Goal: Task Accomplishment & Management: Manage account settings

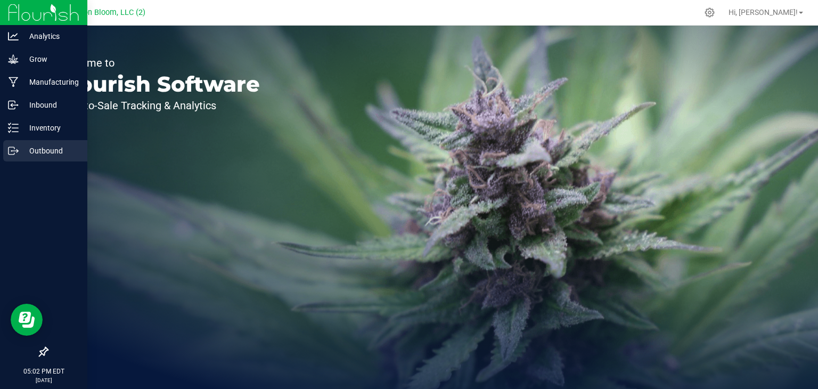
click at [27, 148] on p "Outbound" at bounding box center [51, 150] width 64 height 13
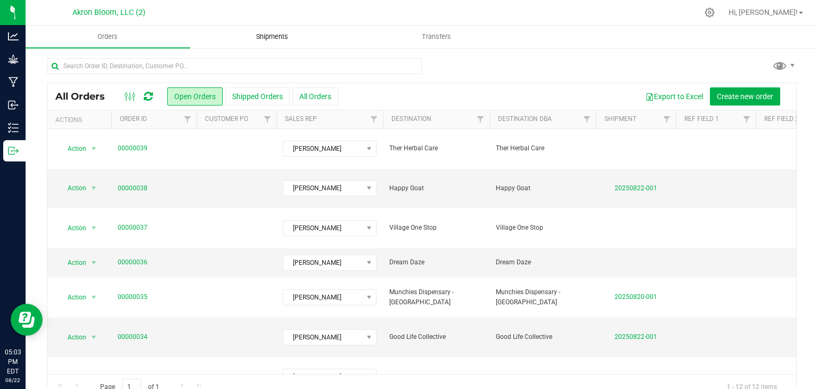
click at [295, 36] on span "Shipments" at bounding box center [272, 37] width 61 height 10
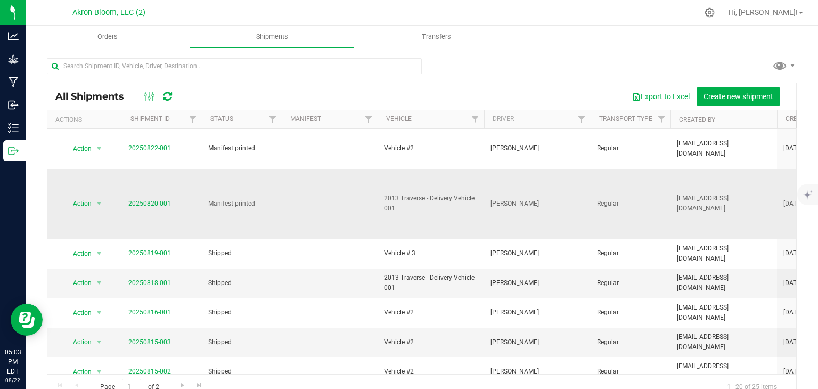
click at [143, 200] on link "20250820-001" at bounding box center [149, 203] width 43 height 7
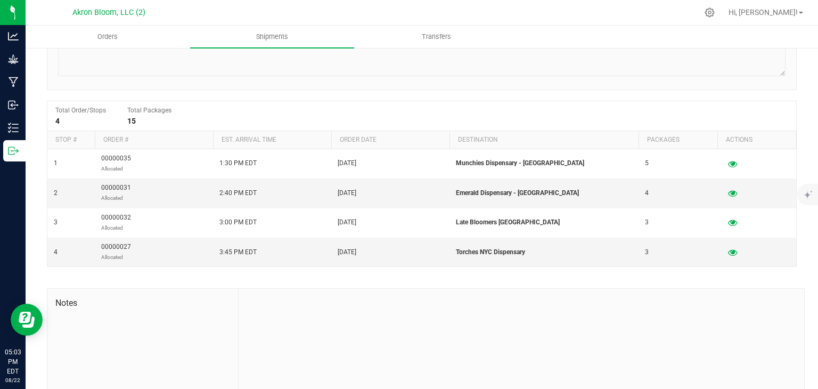
scroll to position [156, 0]
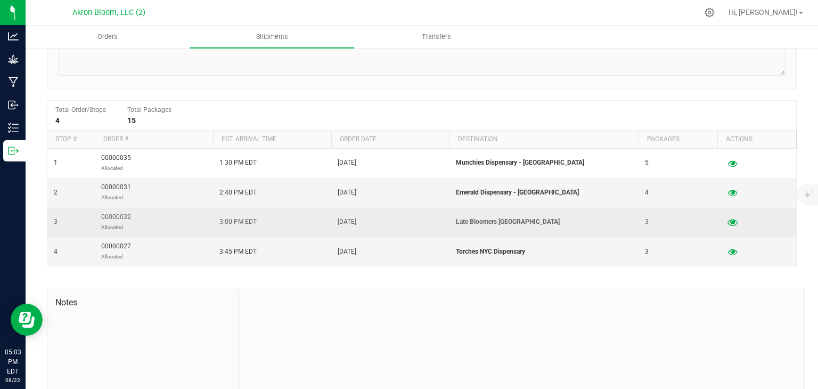
click at [733, 223] on icon "button" at bounding box center [732, 221] width 10 height 7
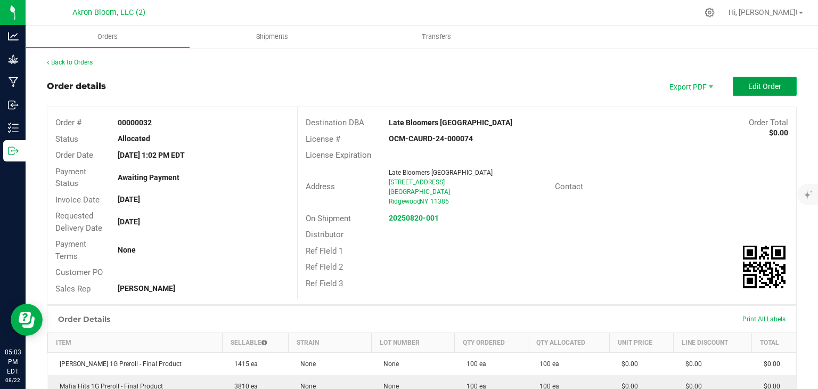
click at [761, 85] on span "Edit Order" at bounding box center [764, 86] width 33 height 9
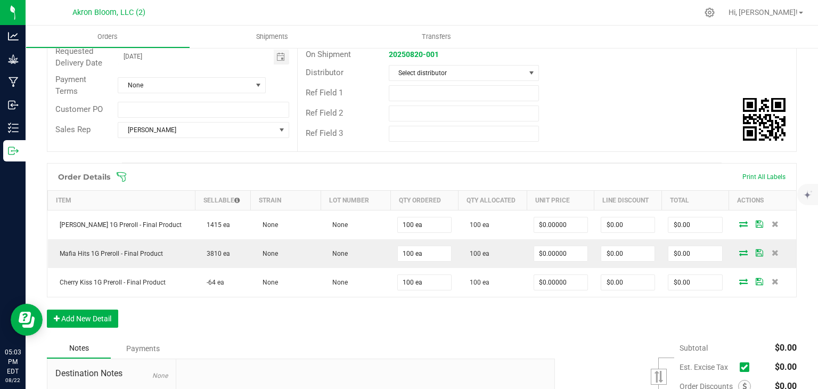
scroll to position [167, 0]
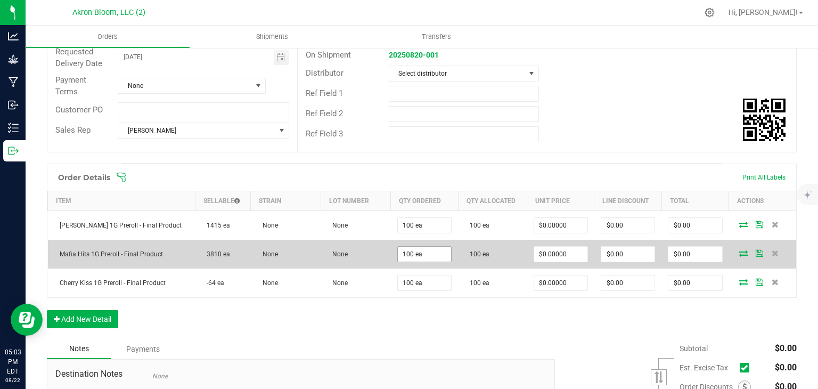
type input "100"
click at [407, 250] on input "100" at bounding box center [424, 254] width 53 height 15
type input "90 ea"
click at [773, 250] on icon at bounding box center [775, 253] width 7 height 6
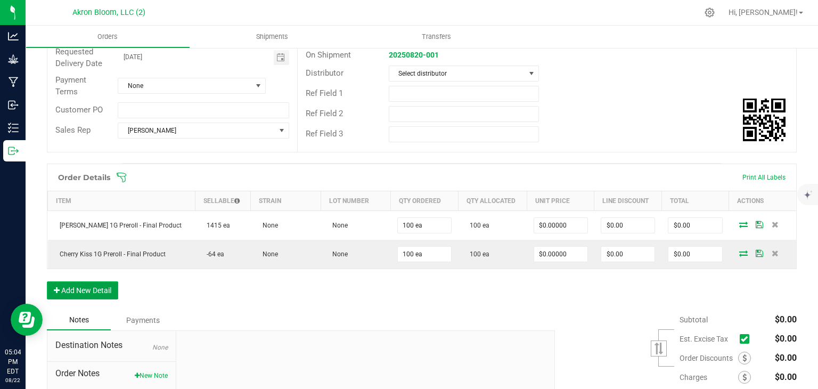
click at [95, 284] on button "Add New Detail" at bounding box center [82, 290] width 71 height 18
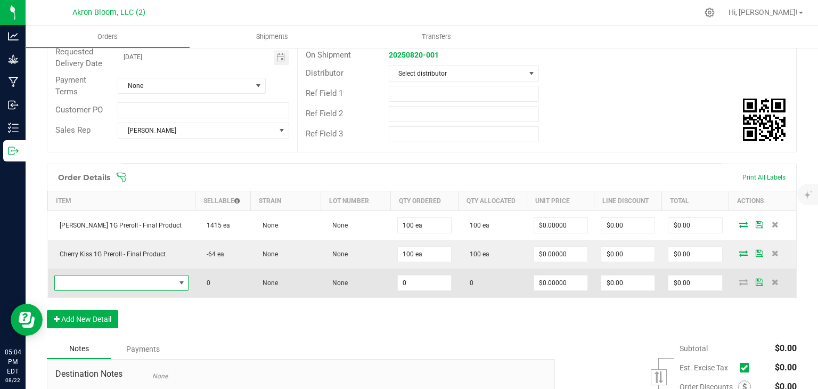
click at [177, 279] on span "NO DATA FOUND" at bounding box center [181, 283] width 9 height 9
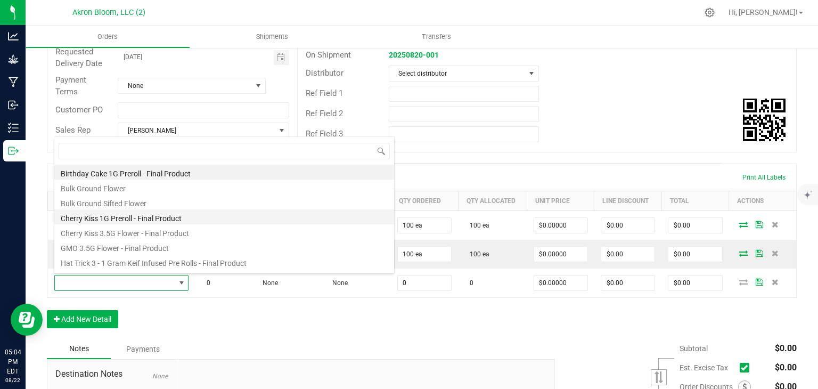
scroll to position [28, 0]
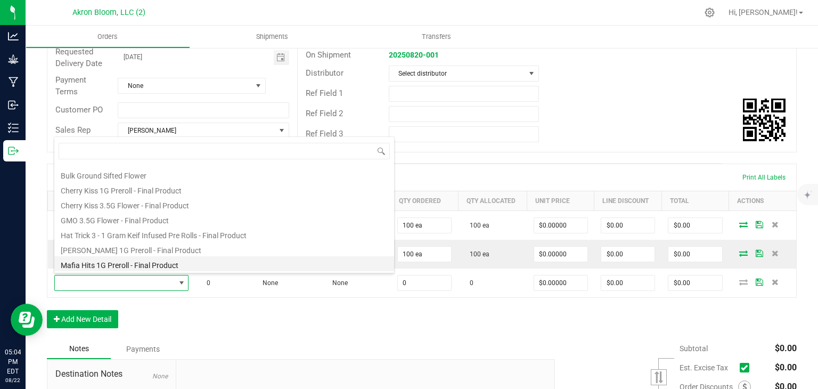
click at [165, 264] on li "Mafia Hits 1G Preroll - Final Product" at bounding box center [224, 263] width 340 height 15
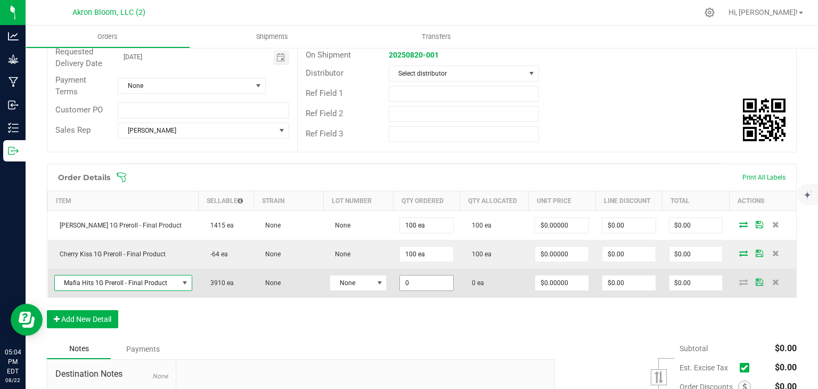
click at [416, 281] on input "0" at bounding box center [426, 282] width 53 height 15
type input "90 ea"
click at [742, 280] on icon at bounding box center [743, 282] width 9 height 6
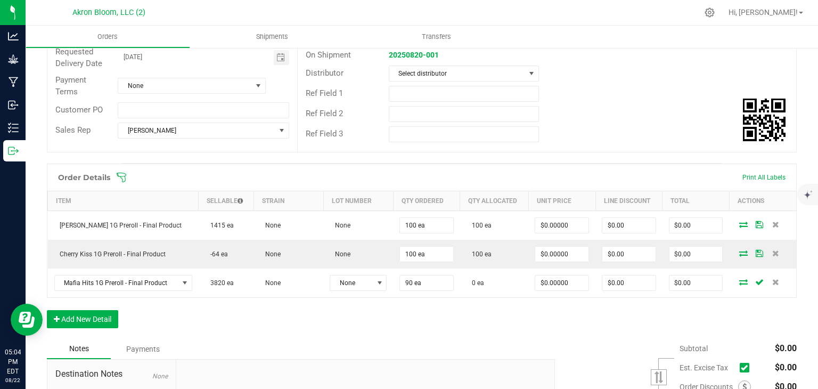
click at [742, 280] on icon at bounding box center [743, 282] width 9 height 6
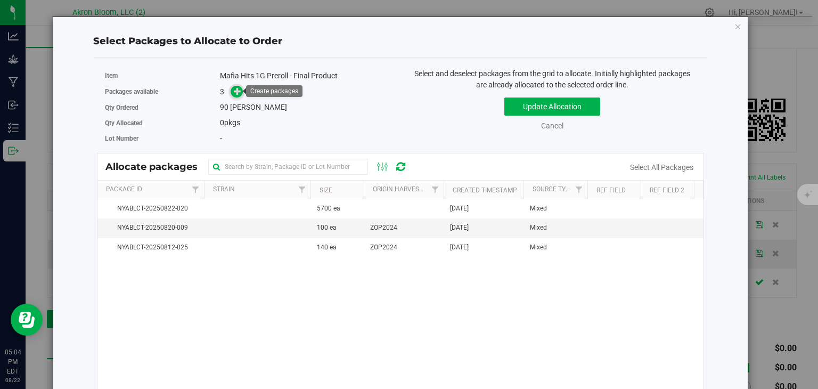
click at [238, 89] on icon at bounding box center [237, 90] width 7 height 7
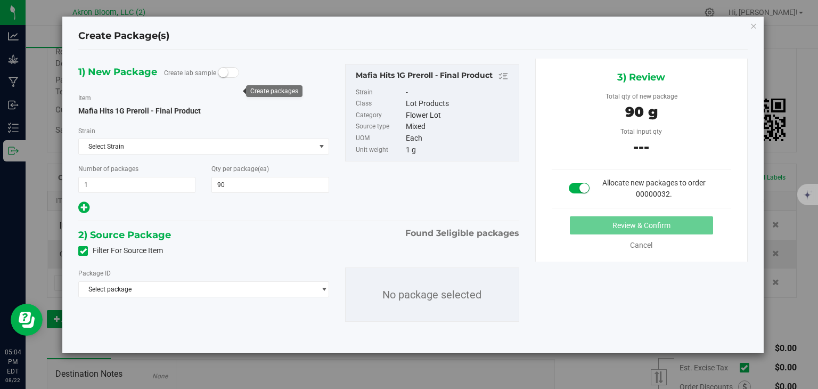
type input "90"
click at [321, 286] on span "select" at bounding box center [324, 289] width 8 height 9
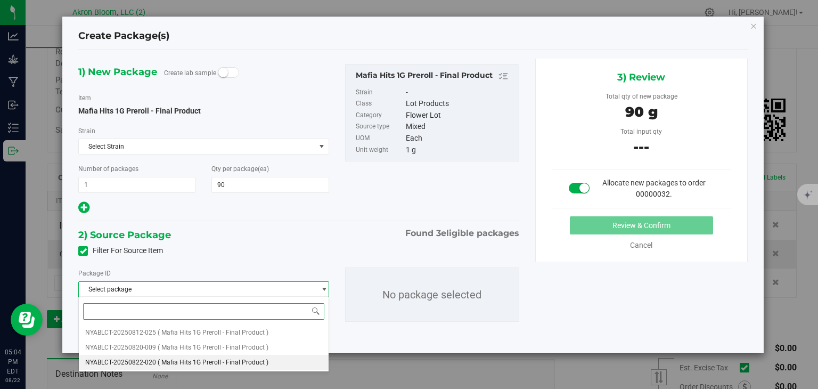
click at [301, 361] on li "NYABLCT-20250822-020 ( Mafia Hits 1G Preroll - Final Product )" at bounding box center [203, 362] width 249 height 15
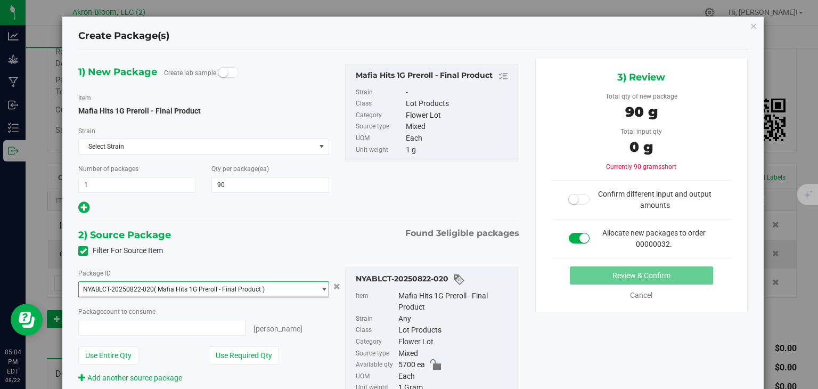
type input "0 ea"
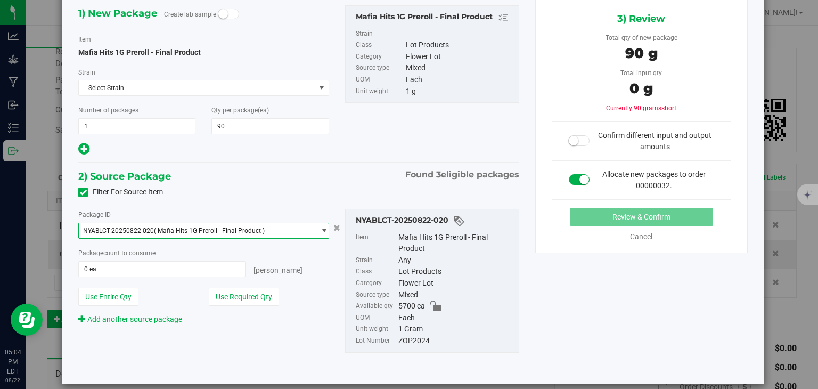
scroll to position [68, 0]
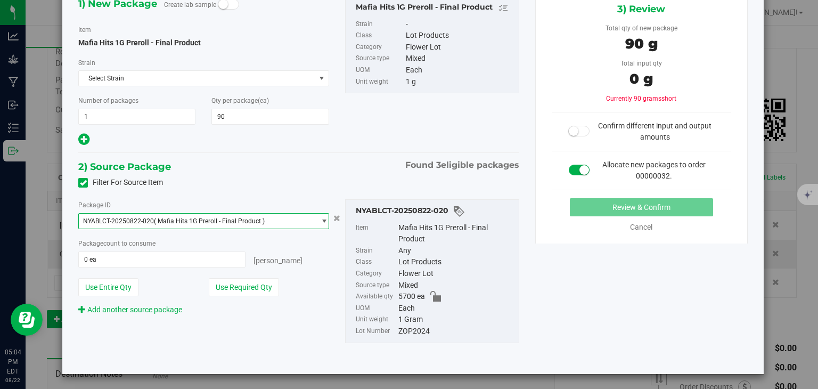
click at [323, 217] on span "select" at bounding box center [324, 221] width 8 height 9
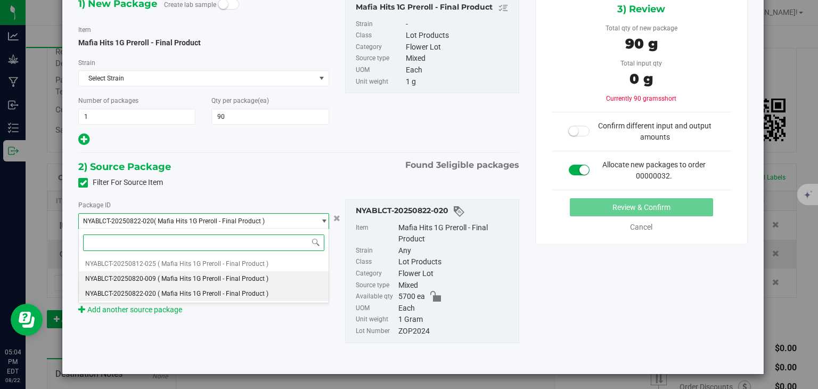
click at [289, 279] on li "NYABLCT-20250820-009 ( Mafia Hits 1G Preroll - Final Product )" at bounding box center [203, 278] width 249 height 15
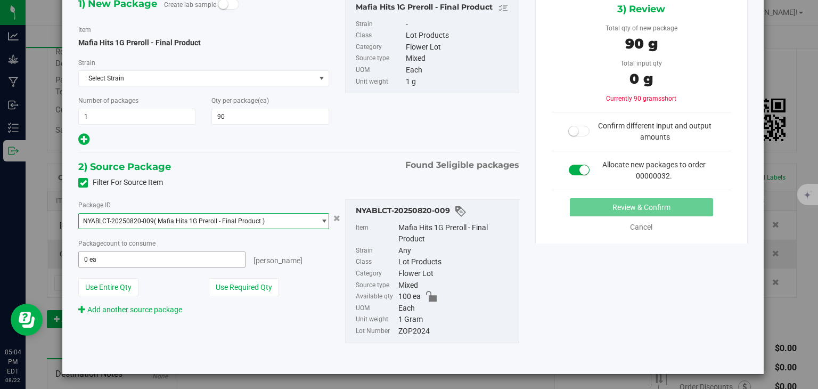
click at [202, 255] on input "0 ea" at bounding box center [162, 259] width 166 height 15
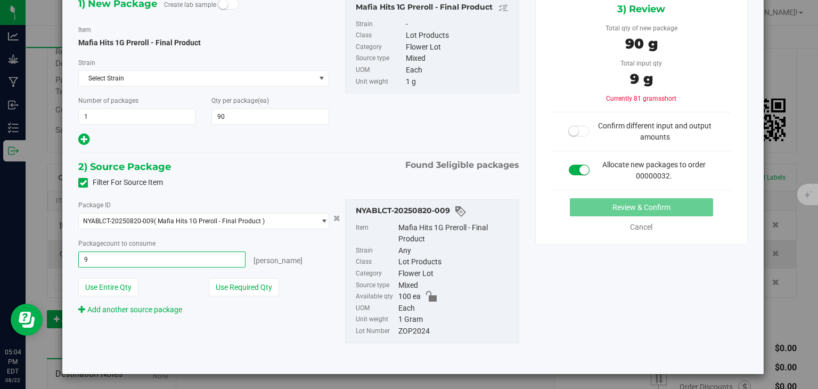
type input "90"
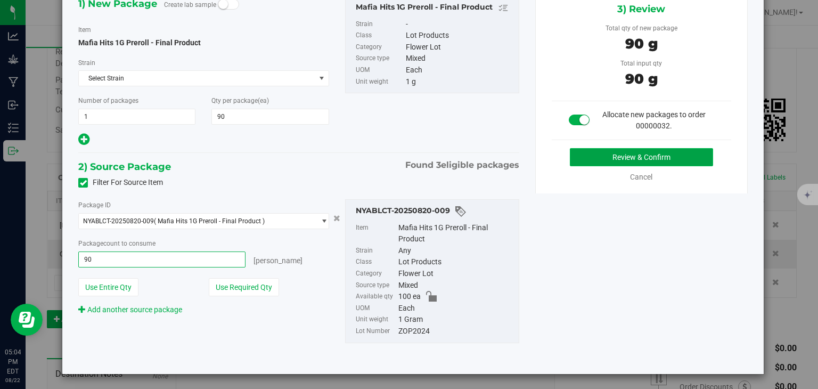
click at [624, 152] on button "Review & Confirm" at bounding box center [641, 157] width 143 height 18
type input "90 ea"
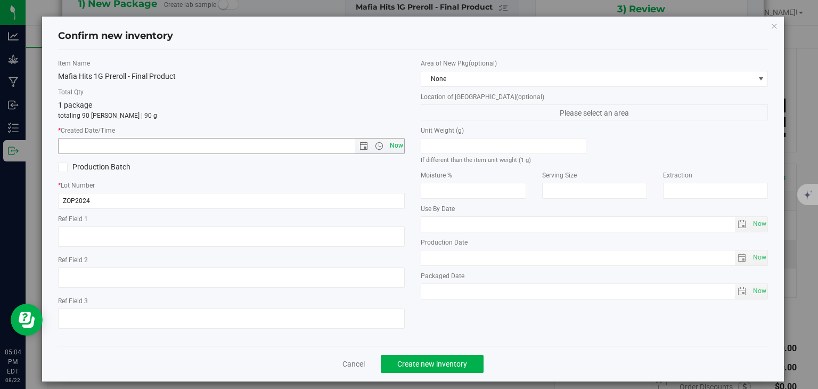
click at [399, 143] on span "Now" at bounding box center [396, 145] width 18 height 15
type input "[DATE] 5:04 PM"
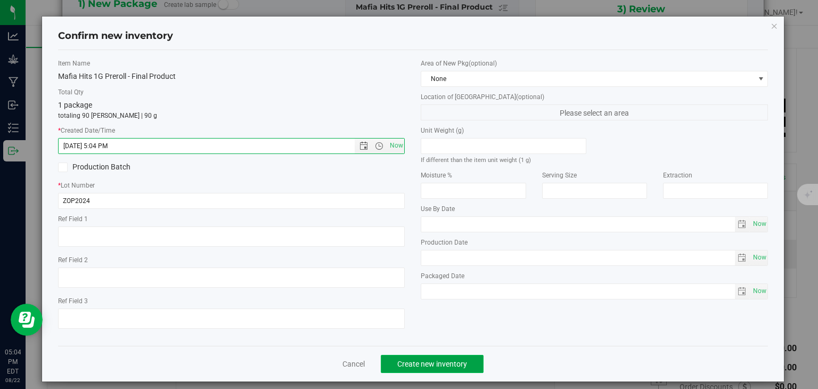
click at [445, 362] on span "Create new inventory" at bounding box center [432, 363] width 70 height 9
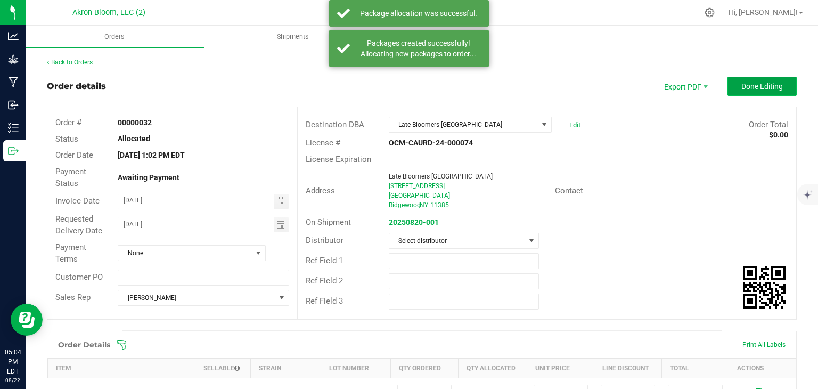
click at [778, 86] on span "Done Editing" at bounding box center [762, 86] width 42 height 9
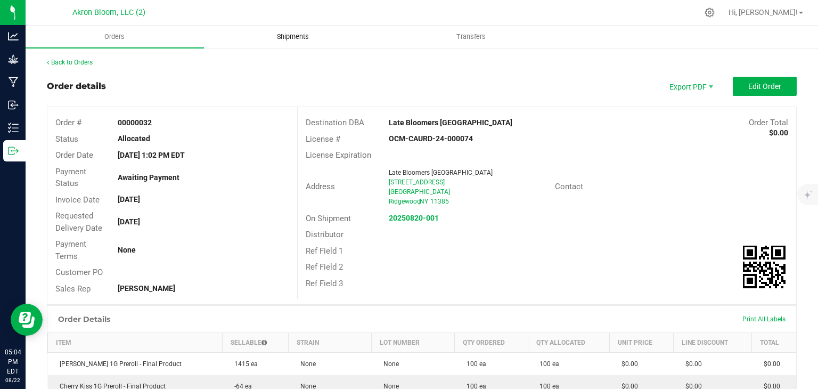
click at [313, 36] on span "Shipments" at bounding box center [293, 37] width 61 height 10
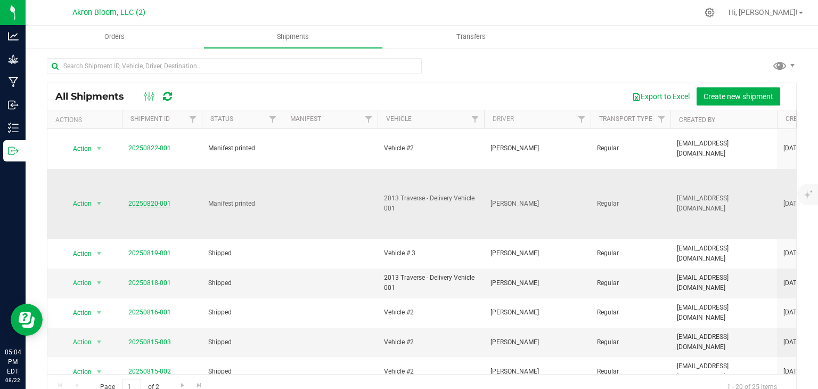
click at [144, 200] on link "20250820-001" at bounding box center [149, 203] width 43 height 7
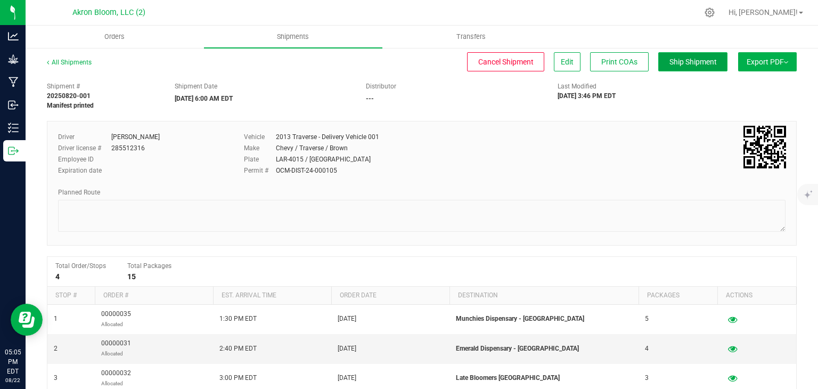
click at [682, 58] on span "Ship Shipment" at bounding box center [692, 62] width 47 height 9
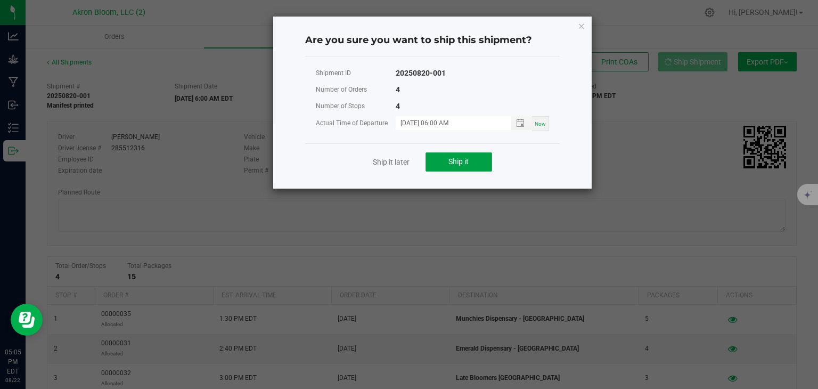
click at [457, 161] on span "Ship it" at bounding box center [458, 161] width 20 height 9
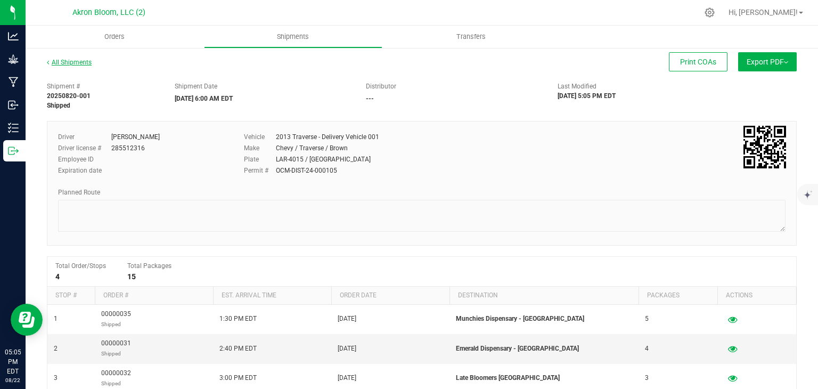
click at [72, 61] on link "All Shipments" at bounding box center [69, 62] width 45 height 7
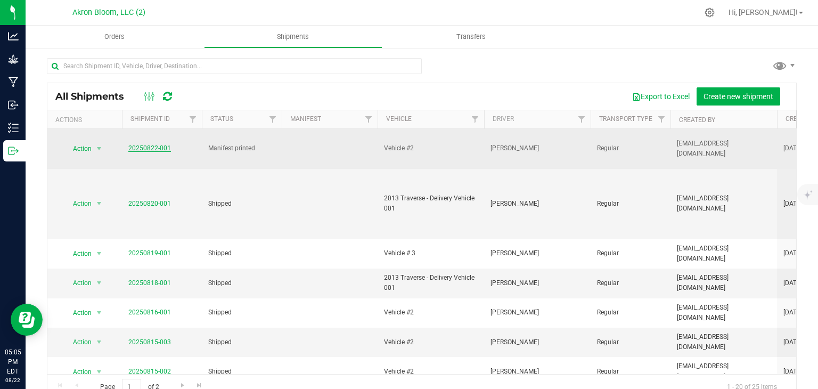
click at [156, 148] on link "20250822-001" at bounding box center [149, 147] width 43 height 7
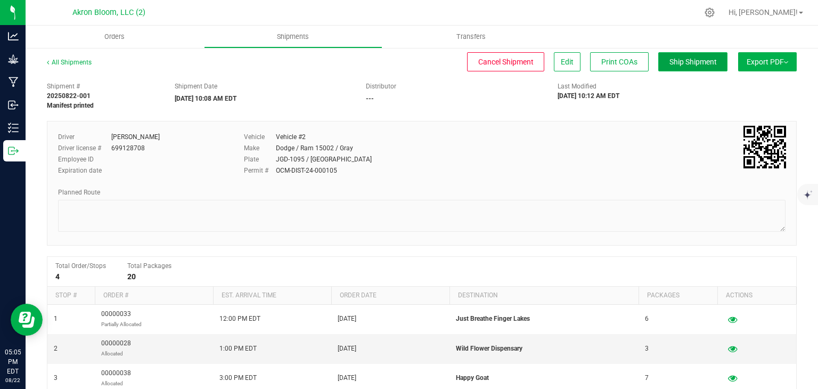
click at [689, 60] on span "Ship Shipment" at bounding box center [692, 62] width 47 height 9
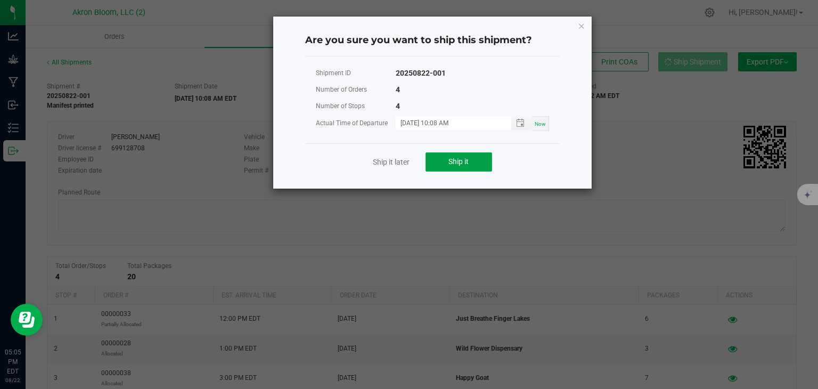
click at [460, 154] on button "Ship it" at bounding box center [459, 161] width 67 height 19
click at [460, 157] on span "Ship it" at bounding box center [458, 161] width 20 height 9
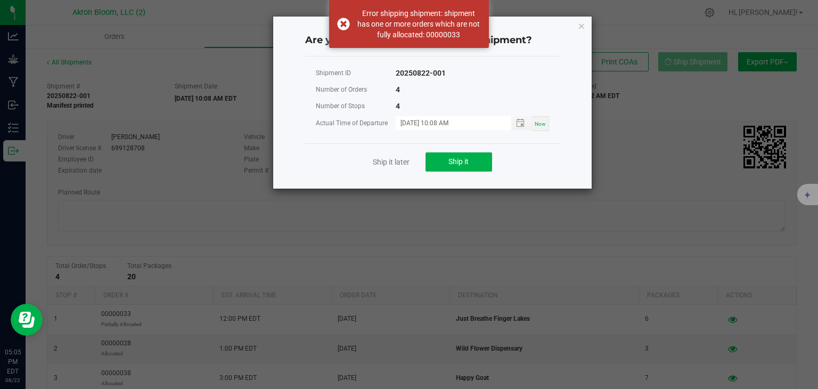
click at [323, 266] on ngb-modal-window "Are you sure you want to ship this shipment? Shipment ID 20250822-001 Number of…" at bounding box center [413, 194] width 826 height 389
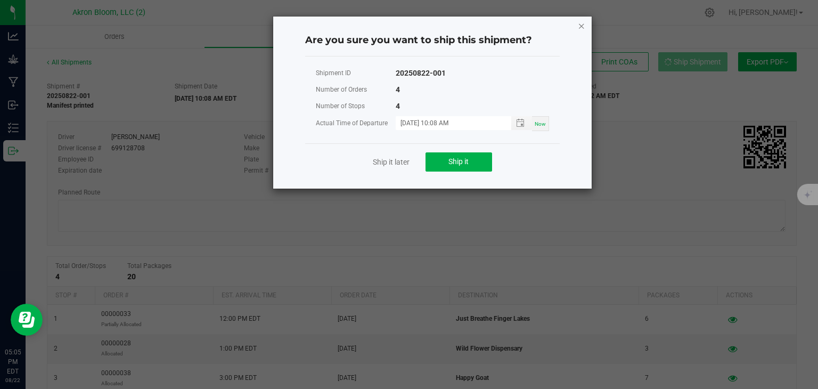
click at [582, 24] on icon "Close" at bounding box center [581, 25] width 7 height 13
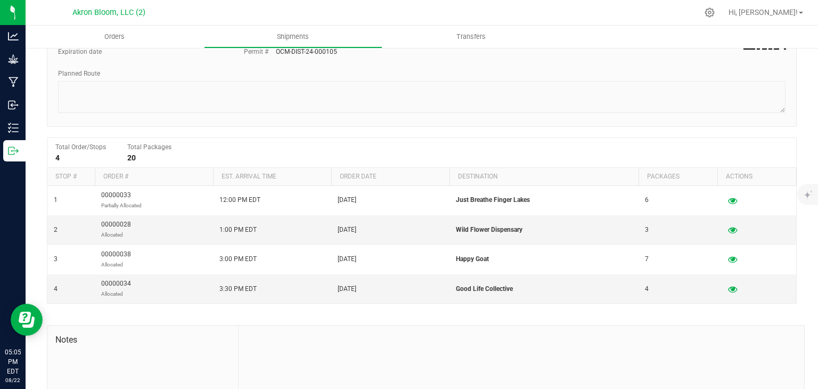
scroll to position [124, 0]
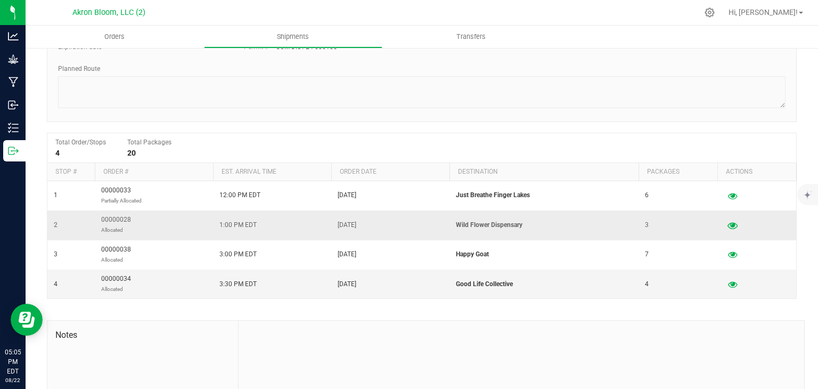
click at [733, 224] on icon "button" at bounding box center [732, 224] width 10 height 7
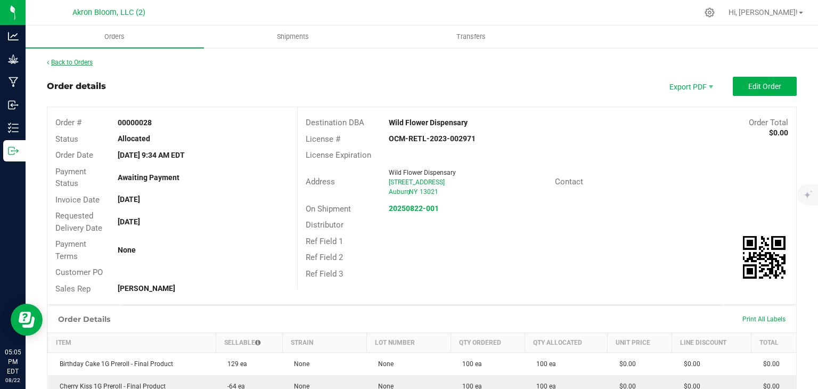
click at [74, 59] on link "Back to Orders" at bounding box center [70, 62] width 46 height 7
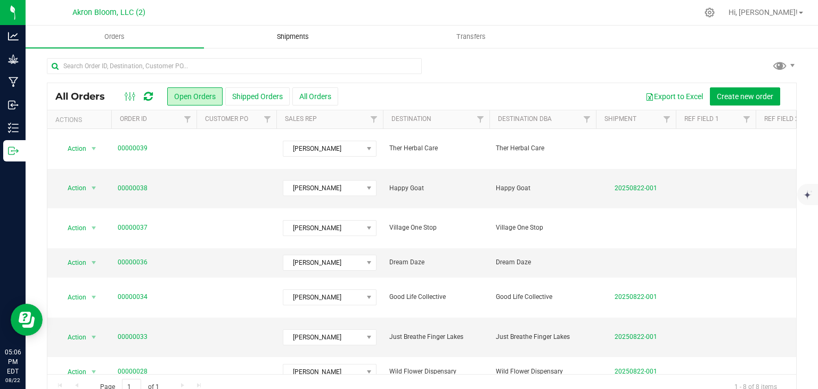
click at [303, 35] on span "Shipments" at bounding box center [293, 37] width 61 height 10
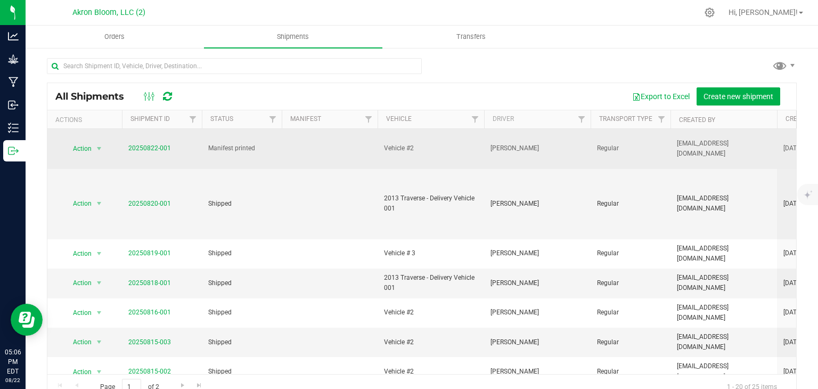
click at [219, 148] on span "Manifest printed" at bounding box center [241, 148] width 67 height 10
click at [150, 145] on link "20250822-001" at bounding box center [149, 147] width 43 height 7
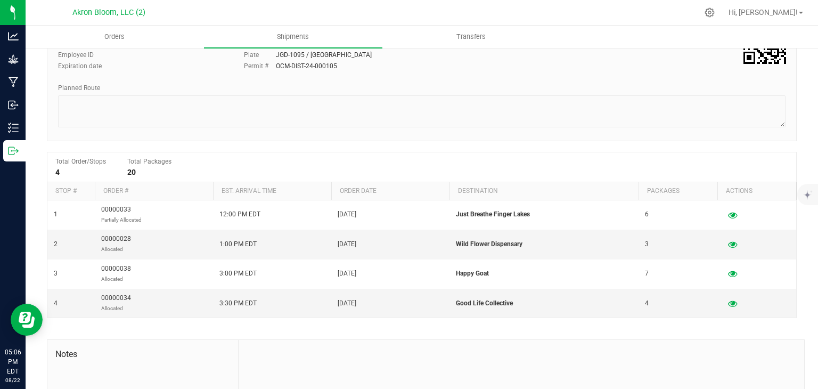
scroll to position [116, 0]
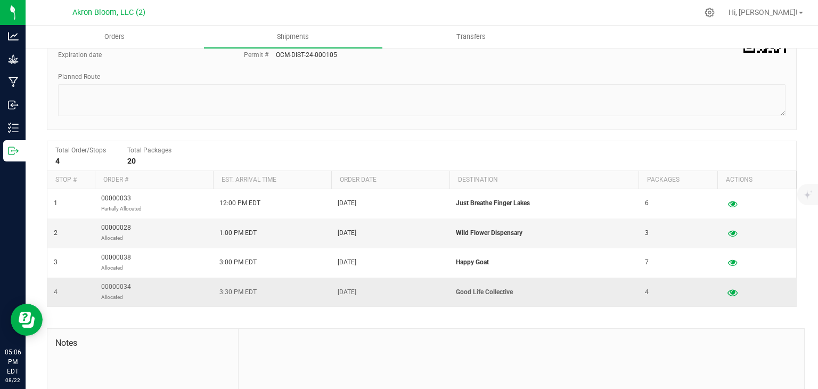
click at [730, 291] on icon "button" at bounding box center [732, 291] width 10 height 7
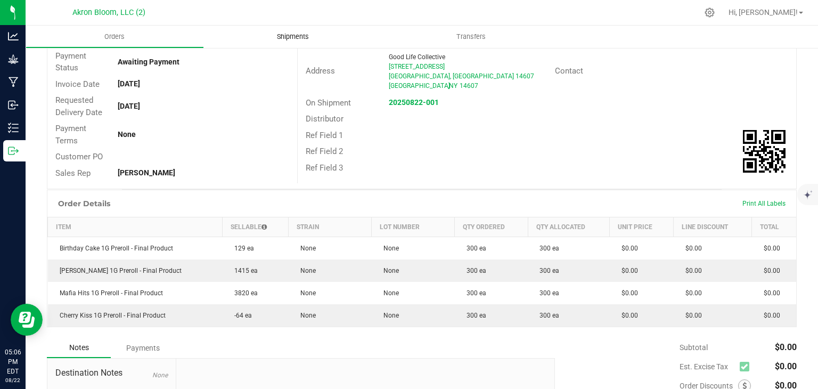
click at [288, 35] on span "Shipments" at bounding box center [293, 37] width 61 height 10
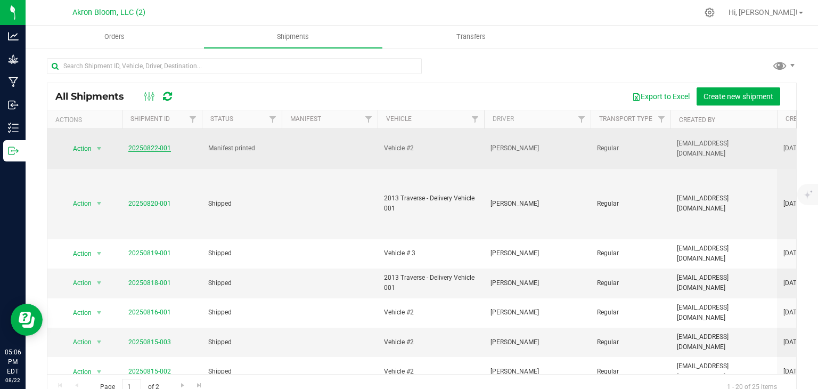
click at [159, 149] on link "20250822-001" at bounding box center [149, 147] width 43 height 7
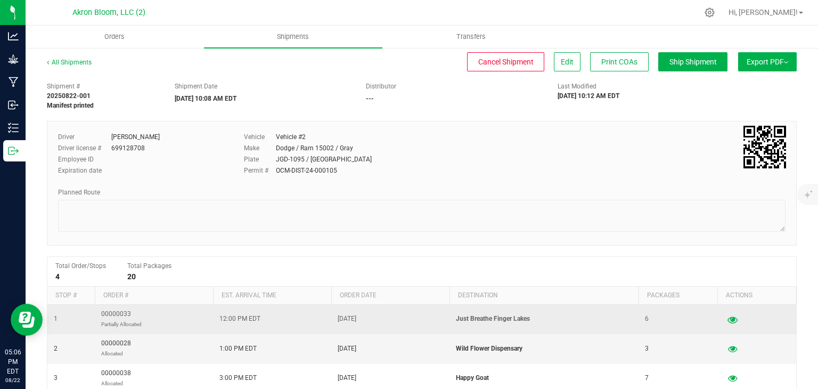
click at [733, 318] on icon "button" at bounding box center [732, 318] width 10 height 7
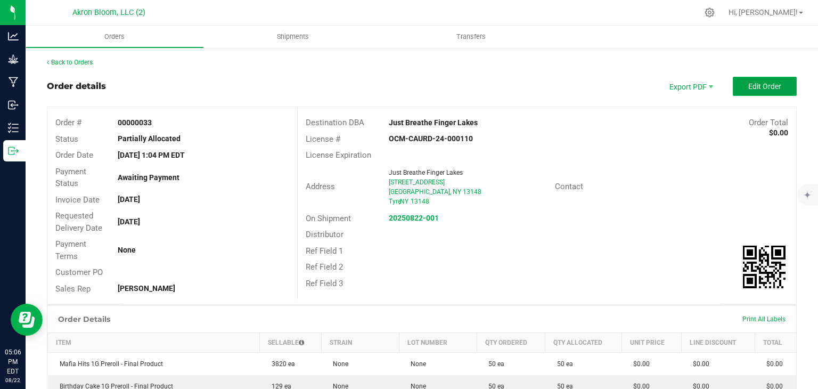
click at [781, 86] on span "Edit Order" at bounding box center [764, 86] width 33 height 9
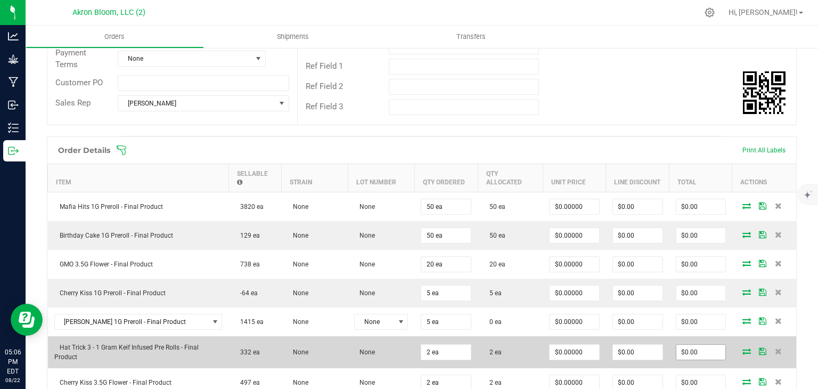
scroll to position [199, 0]
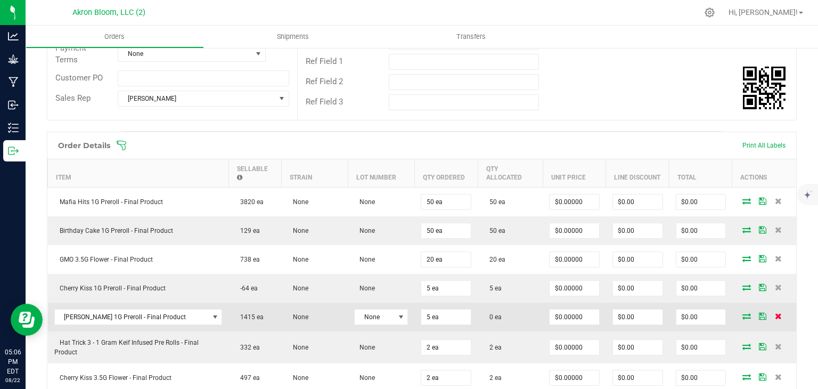
click at [779, 313] on icon at bounding box center [778, 316] width 7 height 6
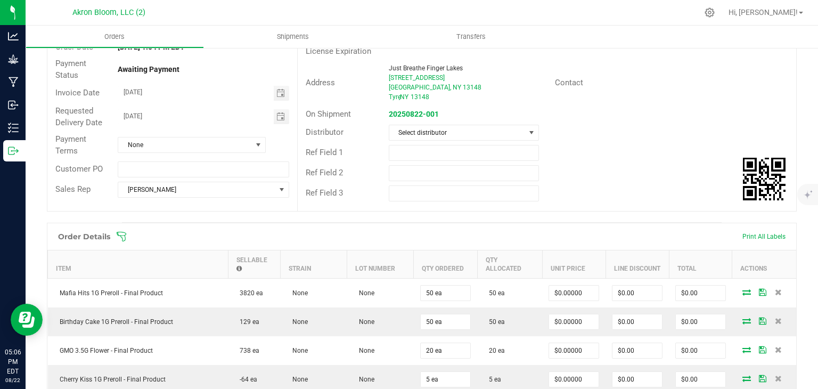
scroll to position [0, 0]
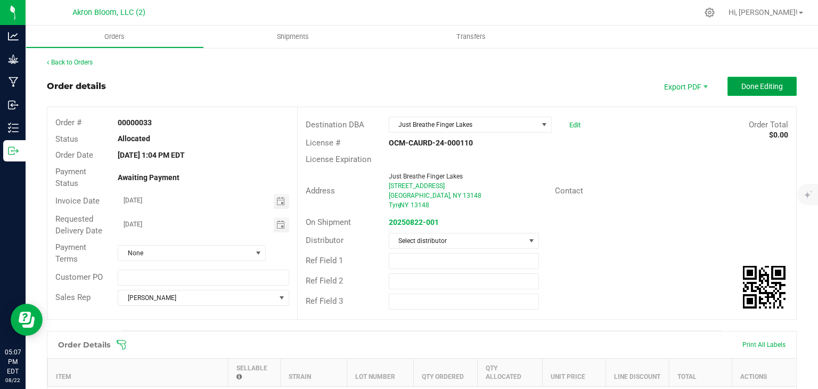
click at [759, 94] on button "Done Editing" at bounding box center [761, 86] width 69 height 19
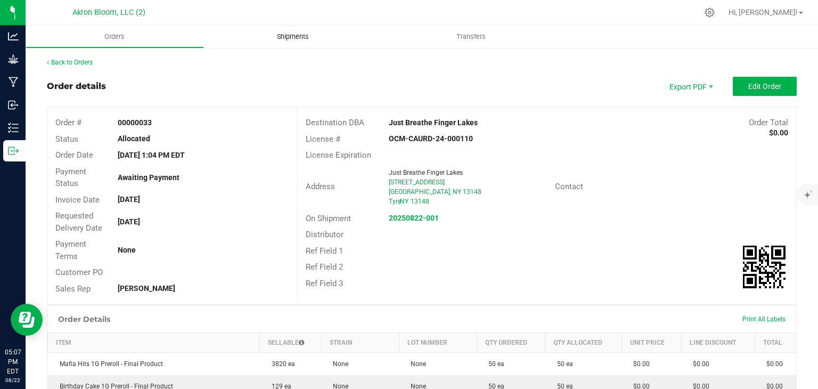
click at [299, 32] on span "Shipments" at bounding box center [293, 37] width 61 height 10
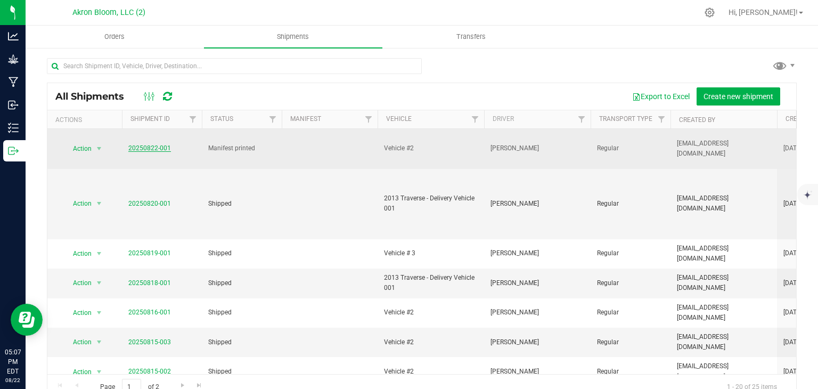
click at [149, 147] on link "20250822-001" at bounding box center [149, 147] width 43 height 7
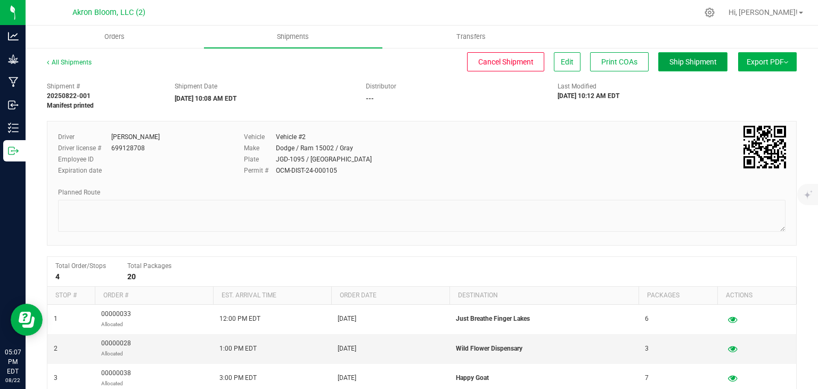
click at [693, 60] on span "Ship Shipment" at bounding box center [692, 62] width 47 height 9
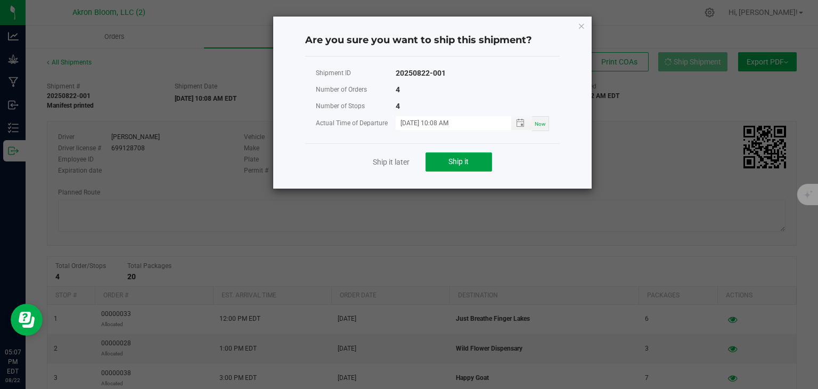
click at [475, 154] on button "Ship it" at bounding box center [459, 161] width 67 height 19
